Goal: Information Seeking & Learning: Learn about a topic

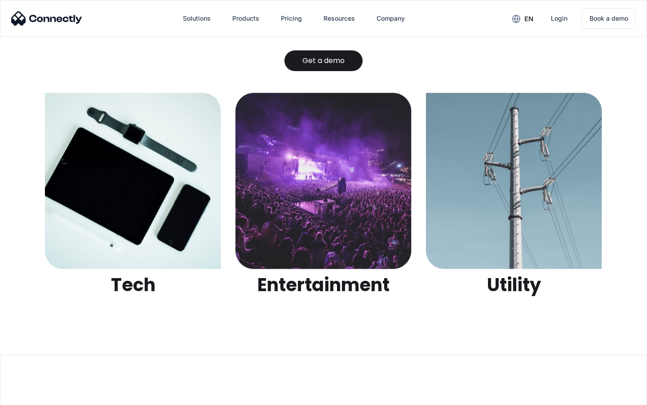
scroll to position [2836, 0]
